Goal: Information Seeking & Learning: Learn about a topic

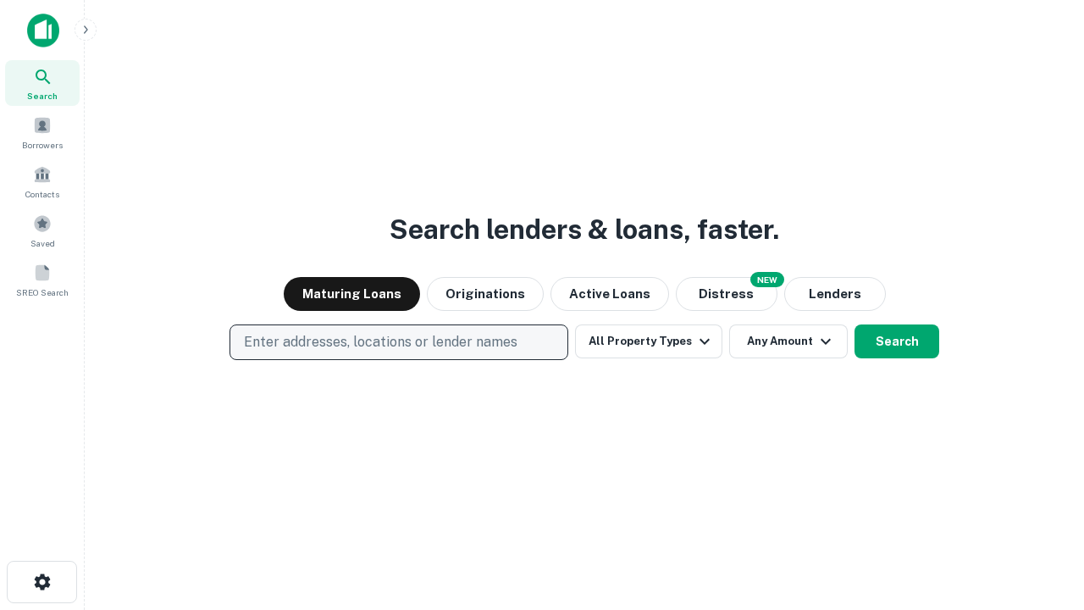
click at [398, 342] on p "Enter addresses, locations or lender names" at bounding box center [381, 342] width 274 height 20
type input "**********"
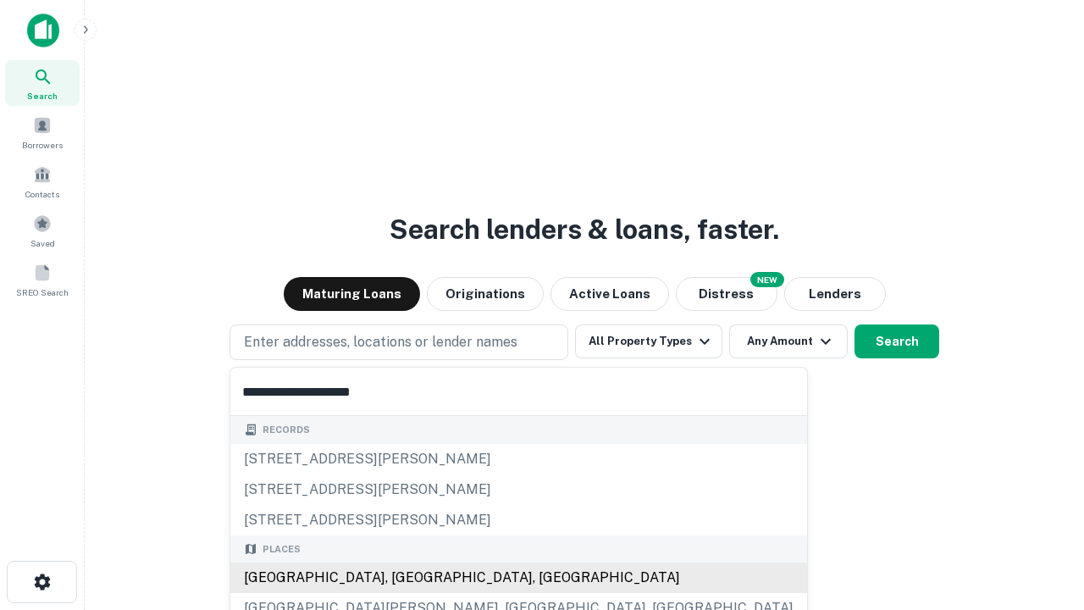
click at [405, 578] on div "[GEOGRAPHIC_DATA], [GEOGRAPHIC_DATA], [GEOGRAPHIC_DATA]" at bounding box center [518, 578] width 577 height 31
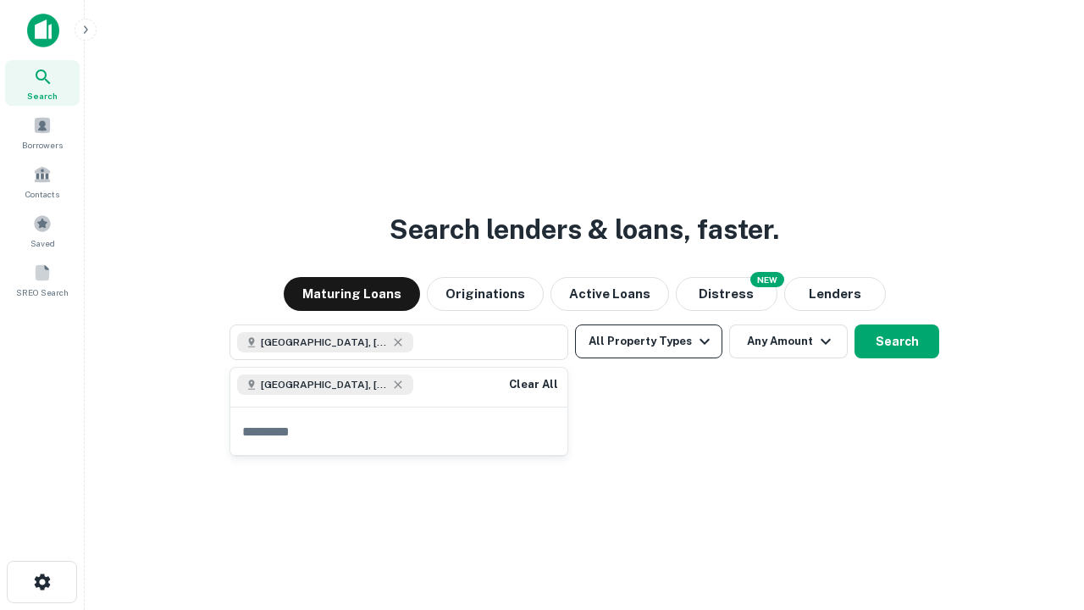
click at [649, 341] on button "All Property Types" at bounding box center [648, 341] width 147 height 34
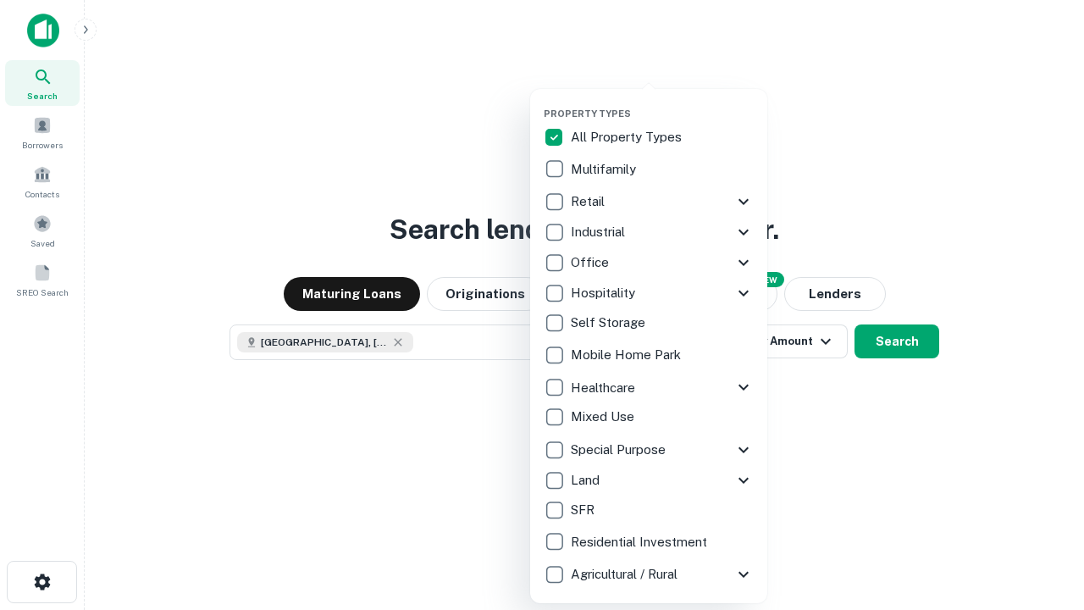
click at [663, 103] on button "button" at bounding box center [662, 103] width 237 height 1
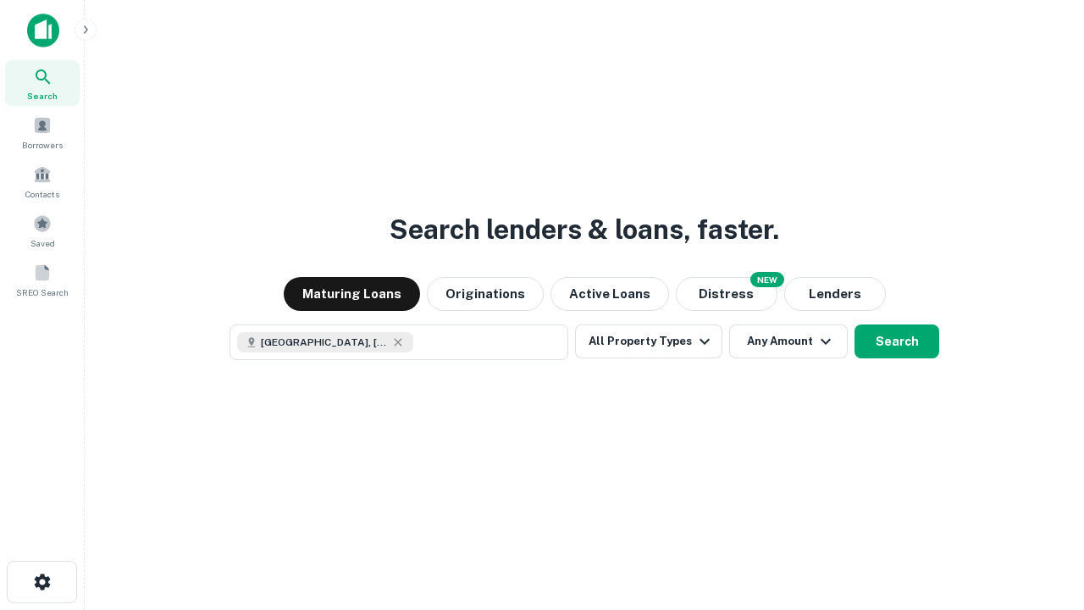
scroll to position [27, 0]
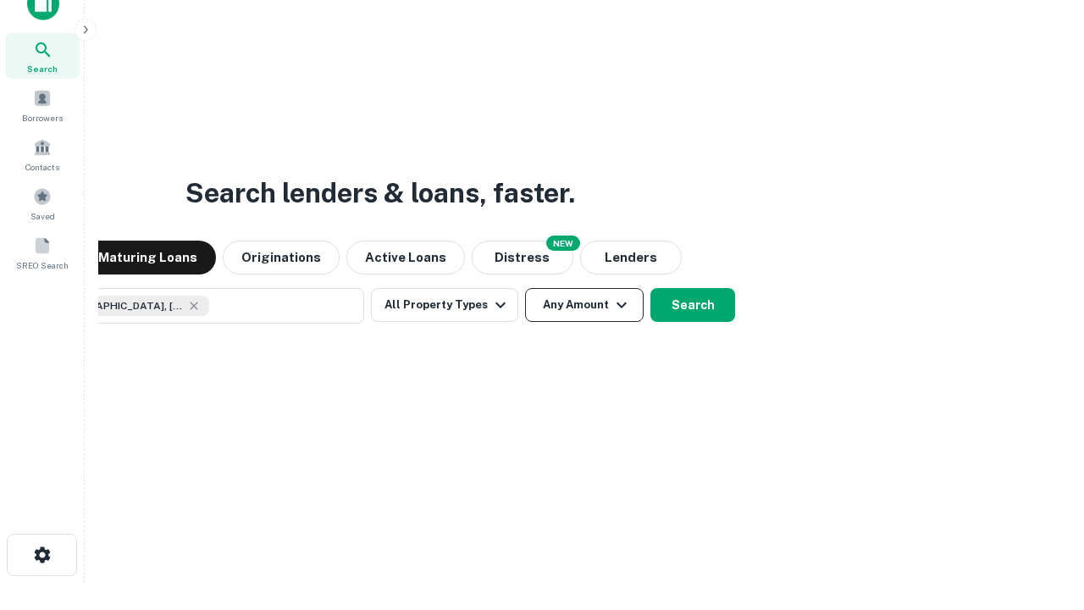
click at [525, 288] on button "Any Amount" at bounding box center [584, 305] width 119 height 34
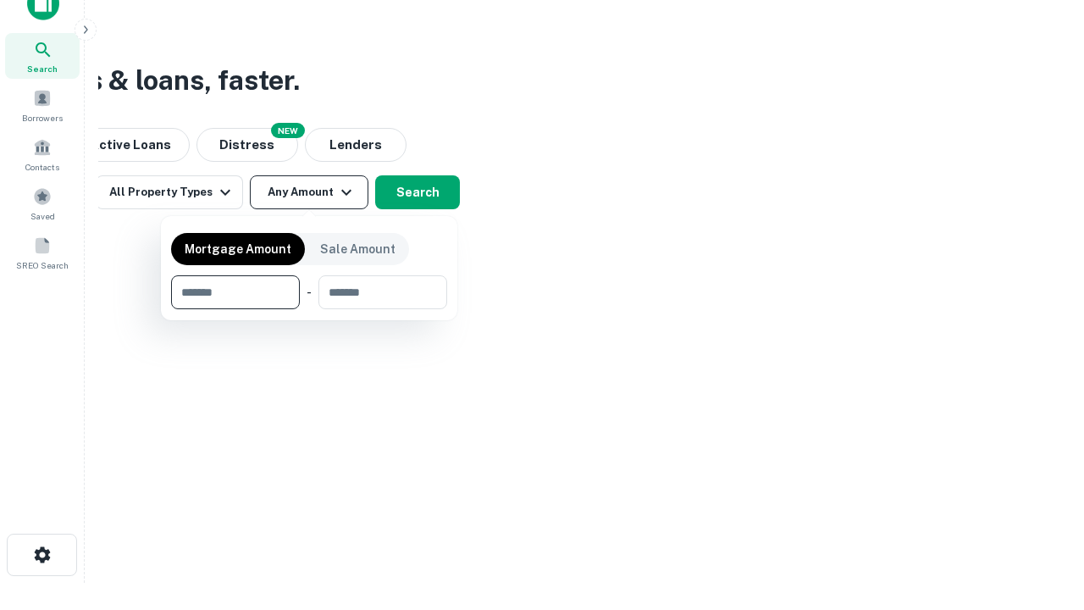
type input "*******"
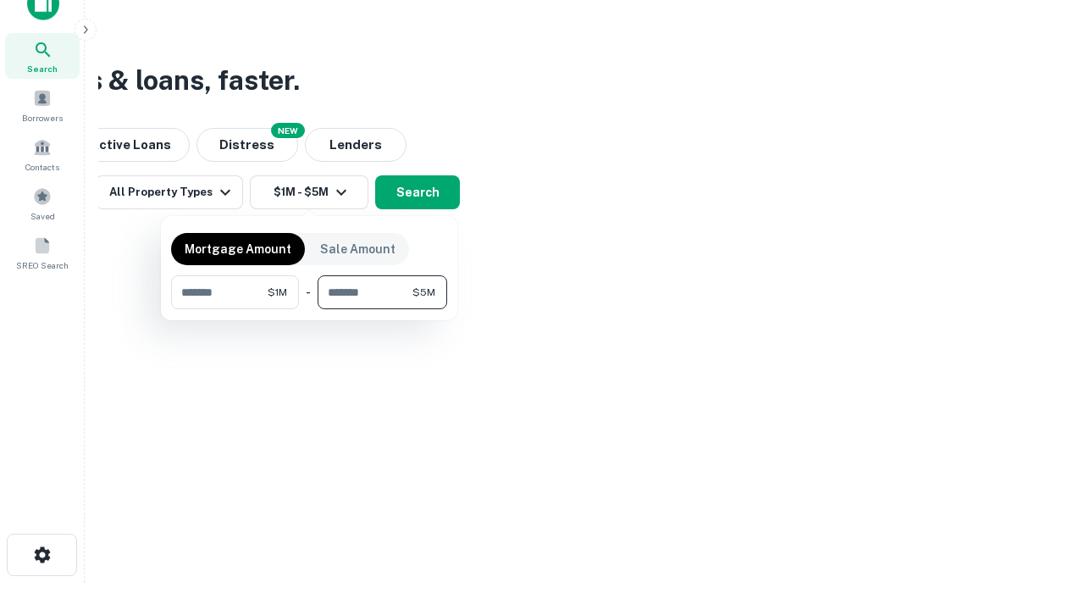
type input "*******"
click at [309, 309] on button "button" at bounding box center [309, 309] width 276 height 1
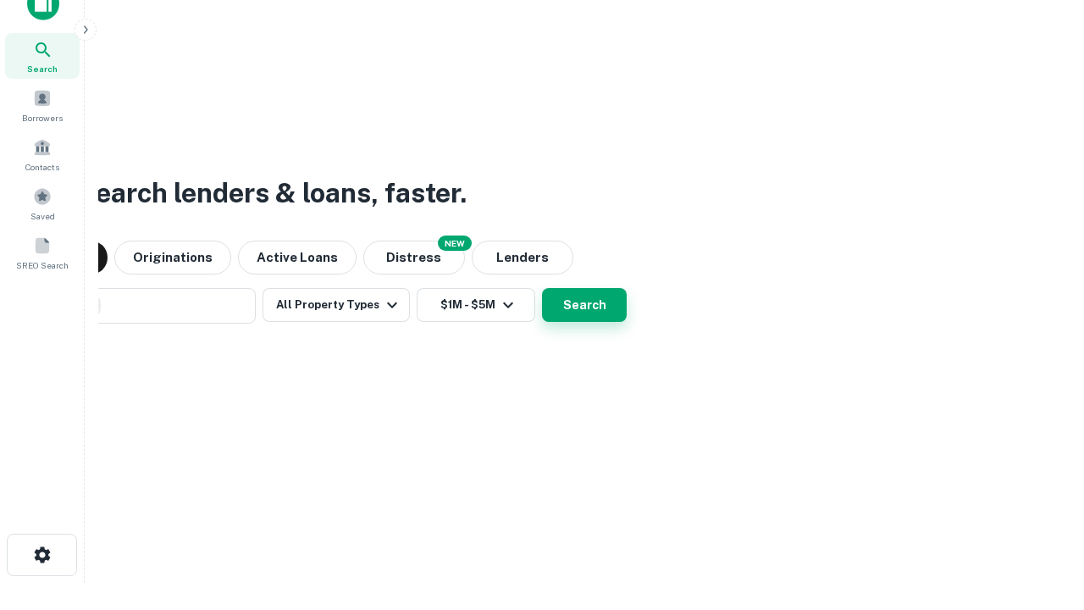
click at [542, 288] on button "Search" at bounding box center [584, 305] width 85 height 34
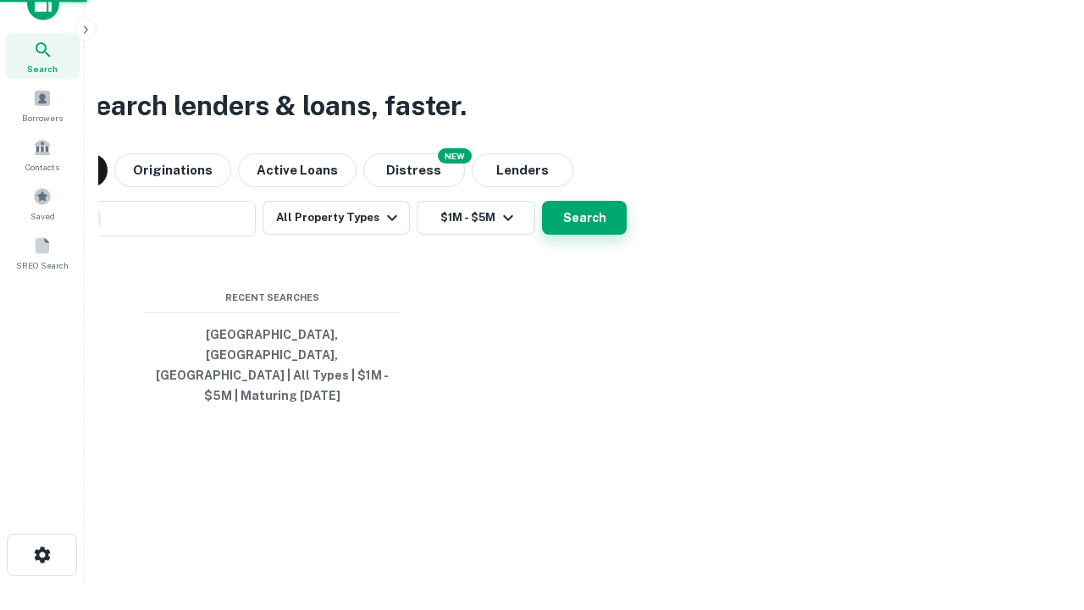
scroll to position [55, 480]
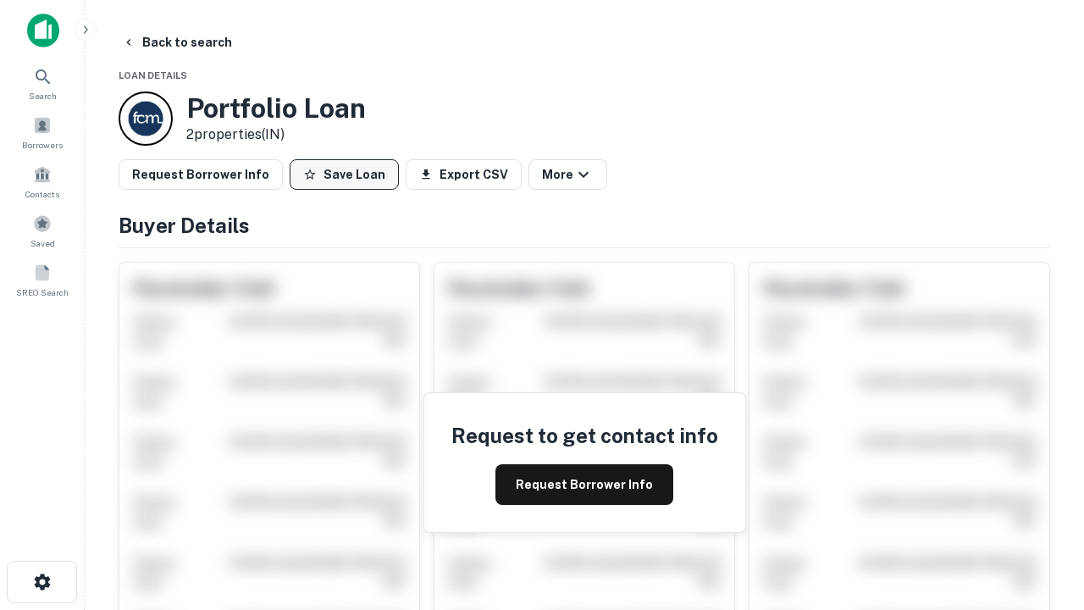
click at [344, 175] on button "Save Loan" at bounding box center [344, 174] width 109 height 31
click at [348, 175] on button "Save Loan" at bounding box center [344, 174] width 109 height 31
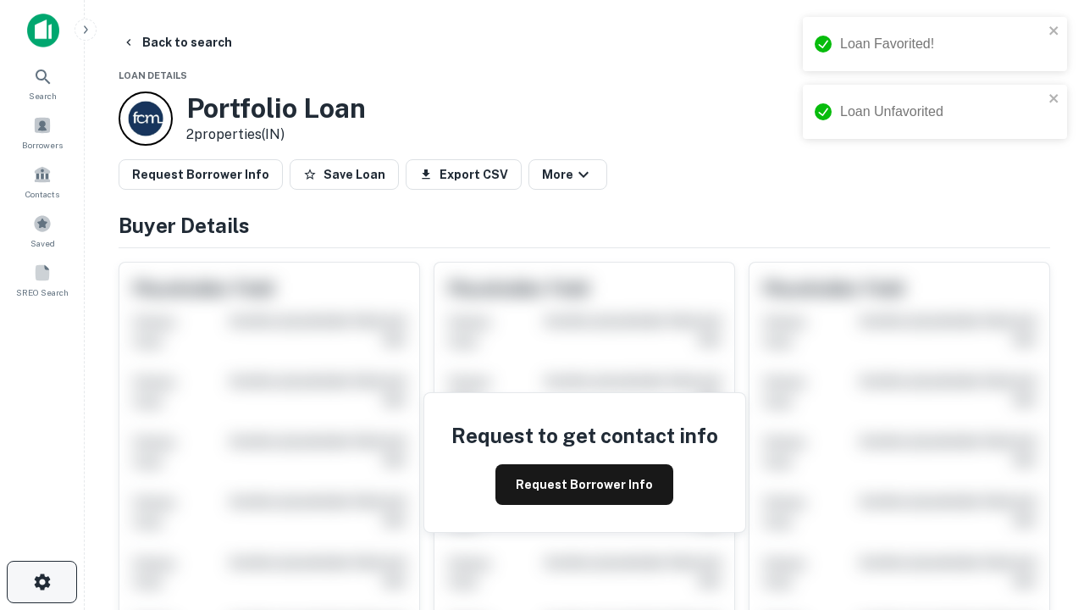
click at [42, 582] on icon "button" at bounding box center [42, 582] width 20 height 20
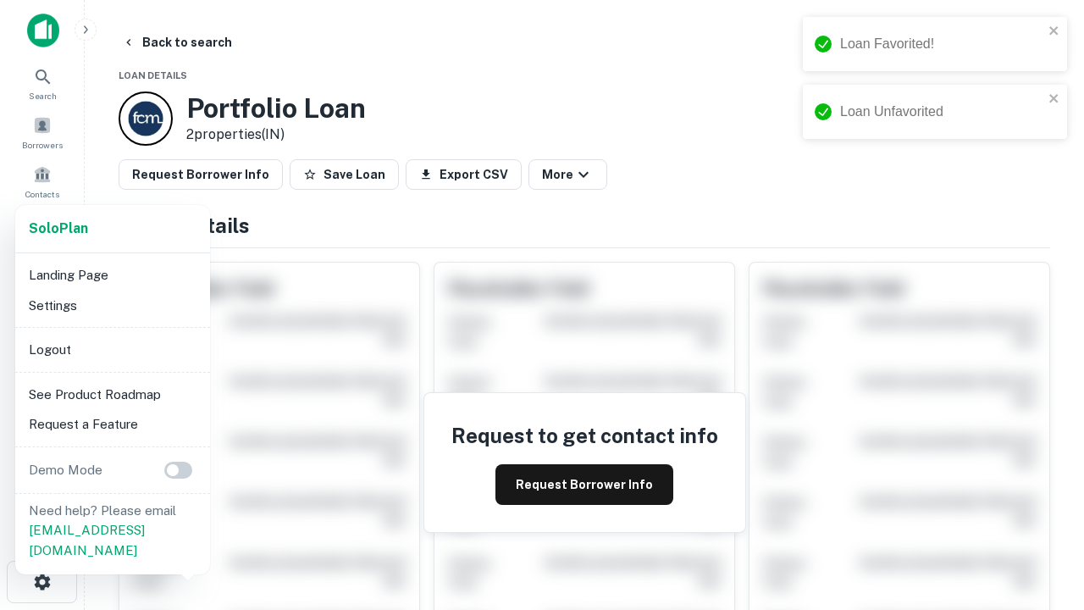
click at [112, 349] on li "Logout" at bounding box center [112, 350] width 181 height 31
